Goal: Information Seeking & Learning: Learn about a topic

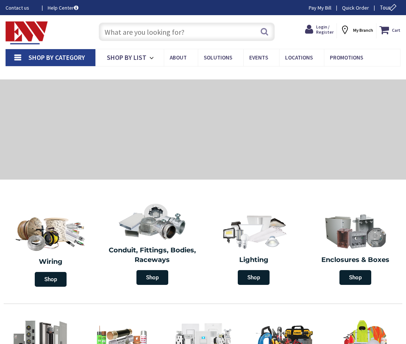
type input "[PERSON_NAME][GEOGRAPHIC_DATA], [STREET_ADDRESS]"
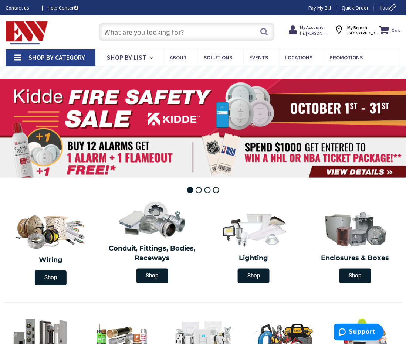
click at [171, 31] on input "text" at bounding box center [187, 32] width 176 height 19
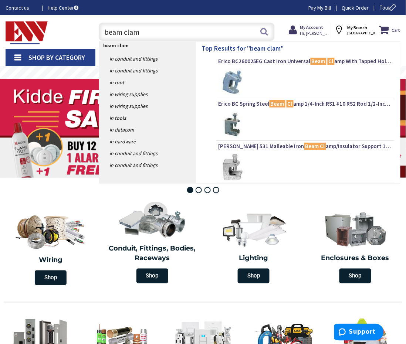
type input "beam clamp"
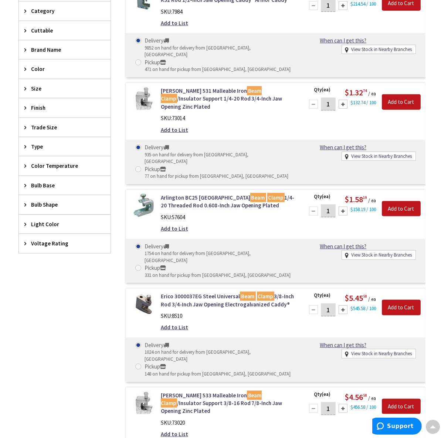
scroll to position [279, 0]
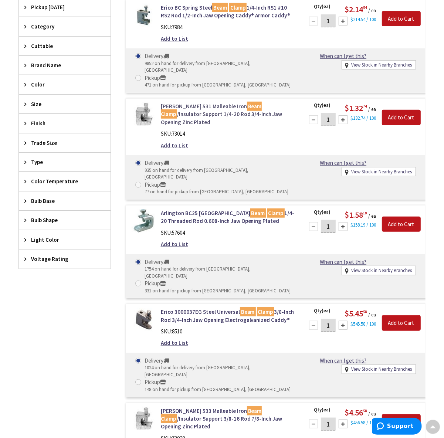
click at [192, 102] on link "Crouse-Hinds 531 Malleable Iron Beam Clamp /Insulator Support 1/4-20 Rod 3/4-In…" at bounding box center [228, 114] width 134 height 24
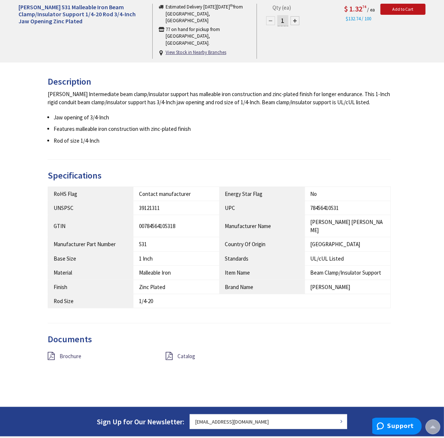
scroll to position [324, 0]
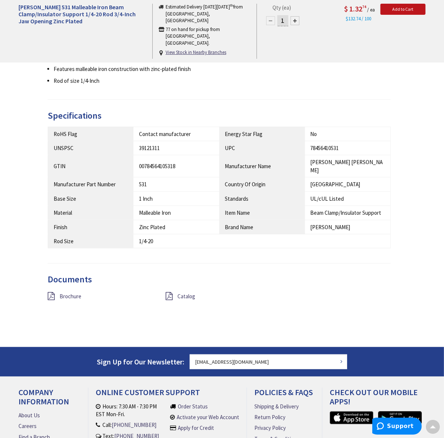
click at [46, 292] on div "Brochure" at bounding box center [101, 296] width 118 height 9
click at [50, 292] on icon at bounding box center [51, 296] width 7 height 8
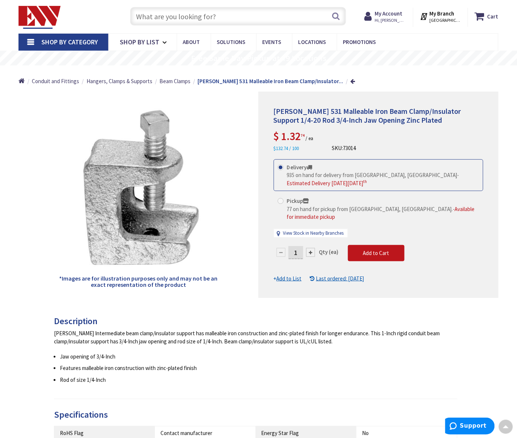
scroll to position [0, 0]
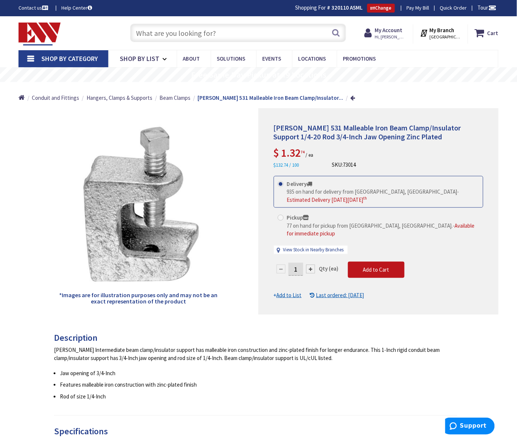
click at [176, 37] on input "text" at bounding box center [238, 33] width 216 height 19
click at [71, 61] on span "Shop By Category" at bounding box center [69, 58] width 57 height 9
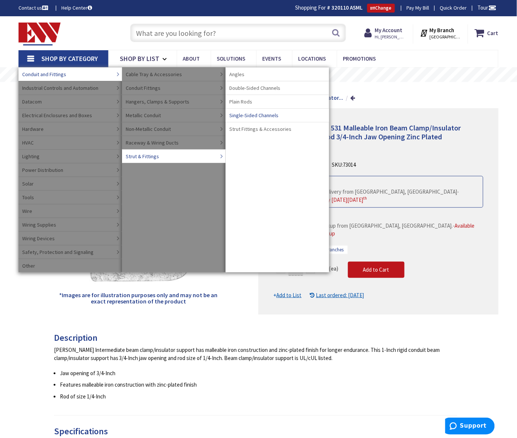
click at [243, 116] on span "Single-Sided Channels" at bounding box center [253, 115] width 49 height 7
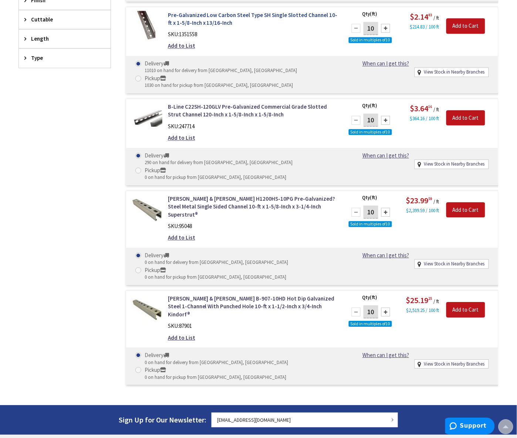
scroll to position [325, 0]
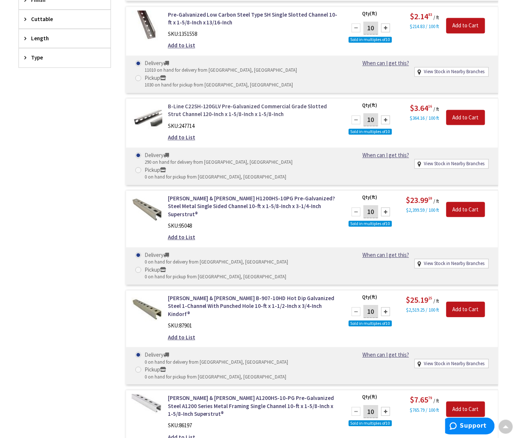
click at [258, 108] on link "B-Line C22SH-120GLV Pre-Galvanized Commercial Grade Slotted Strut Channel 120-I…" at bounding box center [253, 111] width 170 height 16
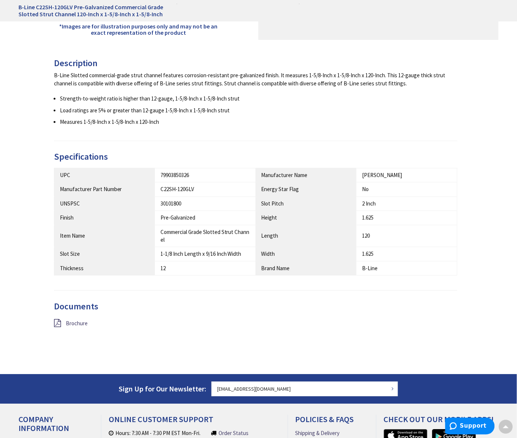
scroll to position [380, 0]
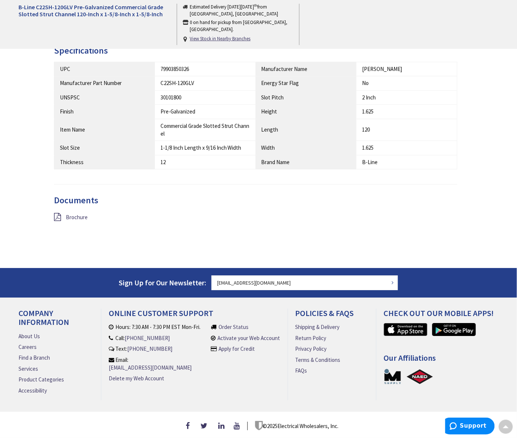
click at [62, 216] on div "Brochure" at bounding box center [117, 217] width 138 height 9
click at [57, 215] on icon at bounding box center [57, 217] width 7 height 8
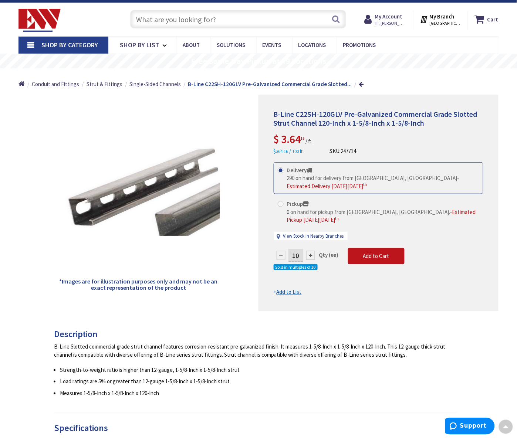
scroll to position [0, 0]
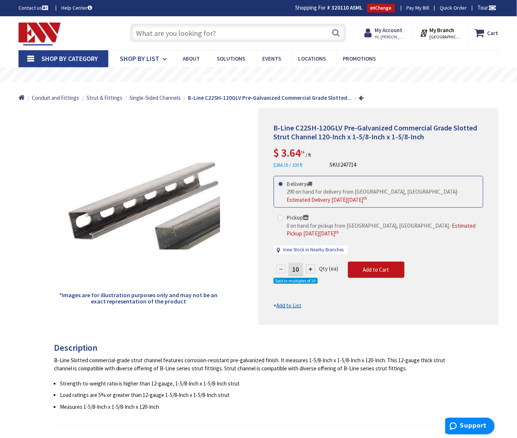
click at [134, 64] on link "Shop By List" at bounding box center [142, 58] width 68 height 17
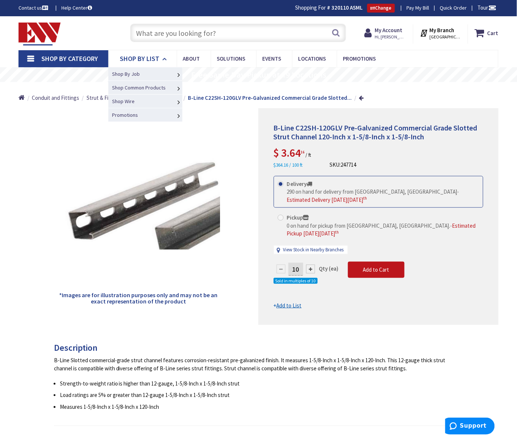
click at [134, 64] on link "Shop By List" at bounding box center [142, 58] width 68 height 17
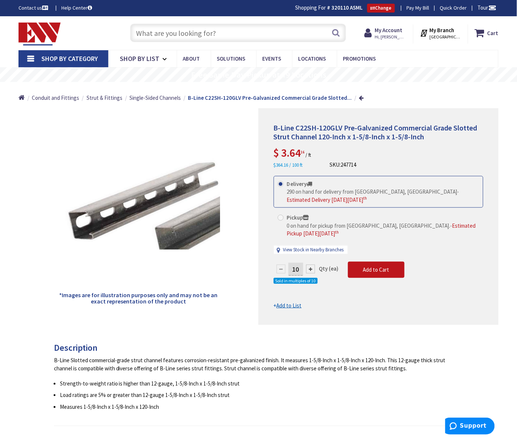
click at [173, 33] on input "text" at bounding box center [238, 33] width 216 height 19
click at [132, 122] on div "*Images are for illustration purposes only and may not be an exact representati…" at bounding box center [139, 216] width 240 height 217
click at [94, 30] on div "Toggle Nav" at bounding box center [67, 33] width 108 height 25
click at [128, 63] on span "Shop By List" at bounding box center [140, 58] width 40 height 9
click at [110, 41] on div "Toggle Nav" at bounding box center [67, 33] width 108 height 25
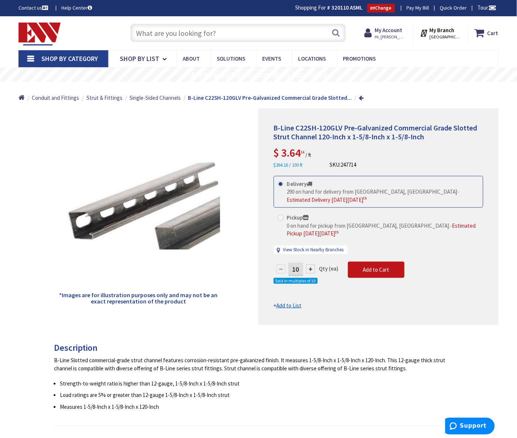
click at [75, 57] on span "Shop By Category" at bounding box center [69, 58] width 57 height 9
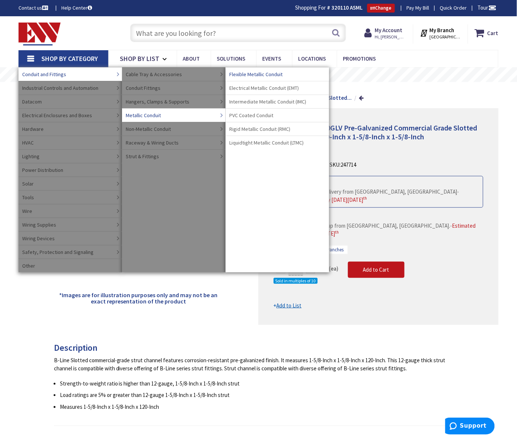
click at [258, 73] on span "Flexible Metallic Conduit" at bounding box center [255, 74] width 53 height 7
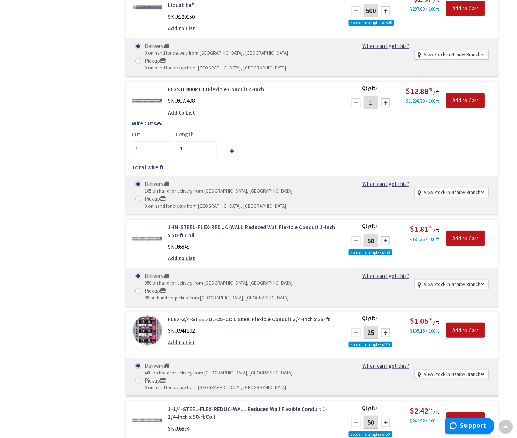
scroll to position [1250, 0]
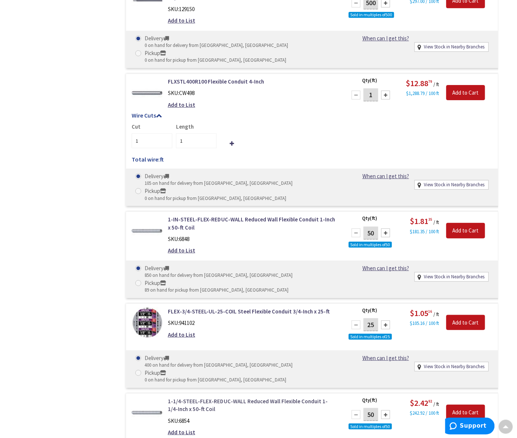
click at [266, 398] on link "1-1/4-STEEL-FLEX-REDUC-WALL Reduced Wall Flexible Conduit 1-1/4-Inch x 50-ft Co…" at bounding box center [253, 406] width 170 height 16
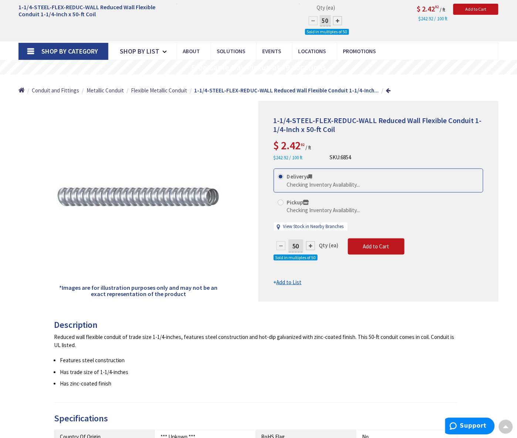
scroll to position [6, 0]
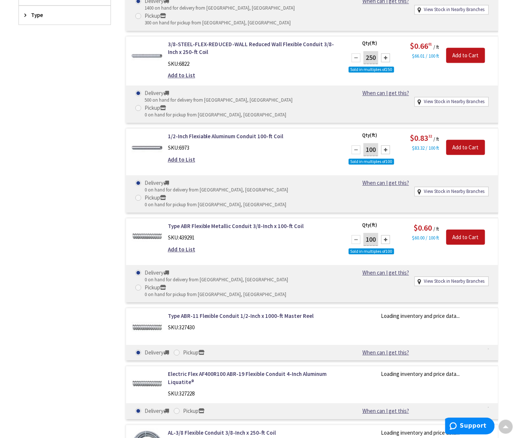
scroll to position [389, 0]
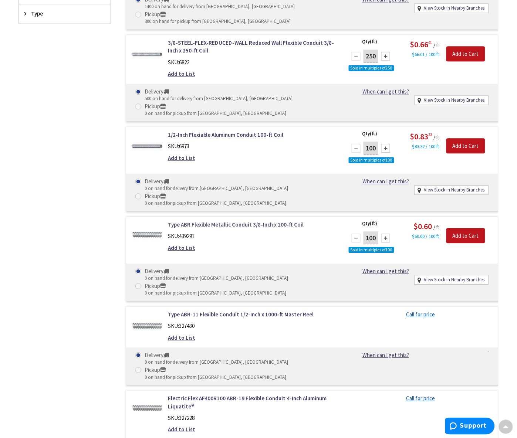
click at [217, 221] on link "Type ABR Flexible Metallic Conduit 3/8-Inch x 100-ft Coil" at bounding box center [253, 225] width 170 height 8
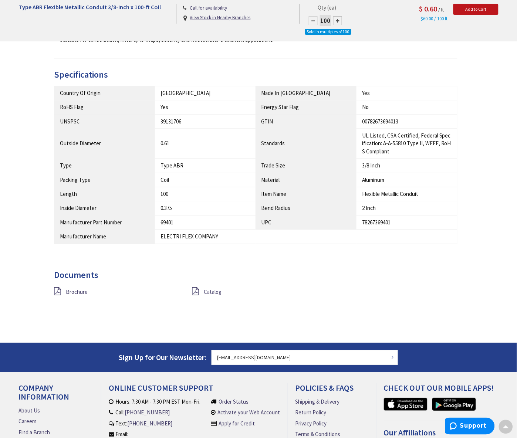
scroll to position [384, 0]
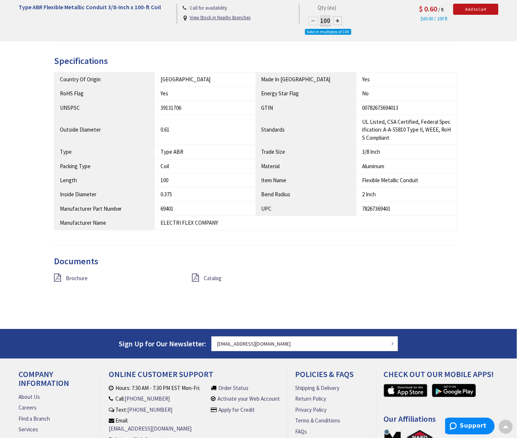
click at [63, 283] on div "Brochure" at bounding box center [117, 278] width 138 height 9
click at [74, 282] on span "Brochure" at bounding box center [77, 278] width 22 height 7
